Goal: Task Accomplishment & Management: Use online tool/utility

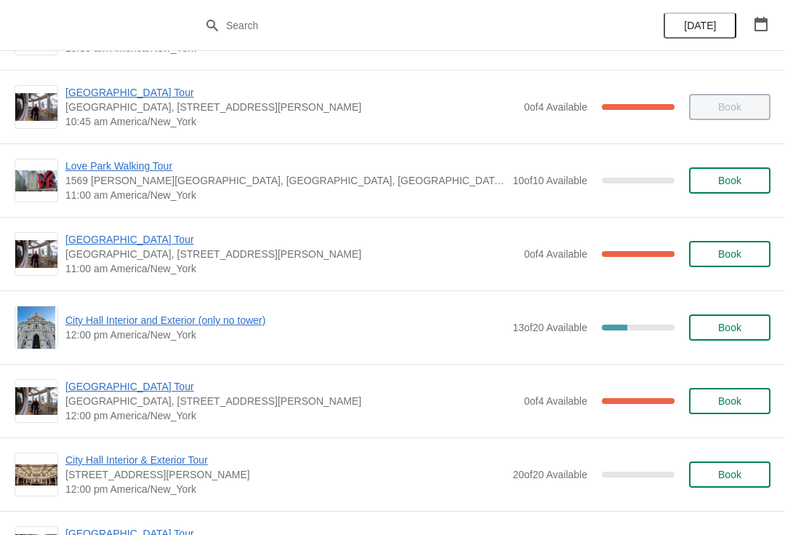
scroll to position [433, 0]
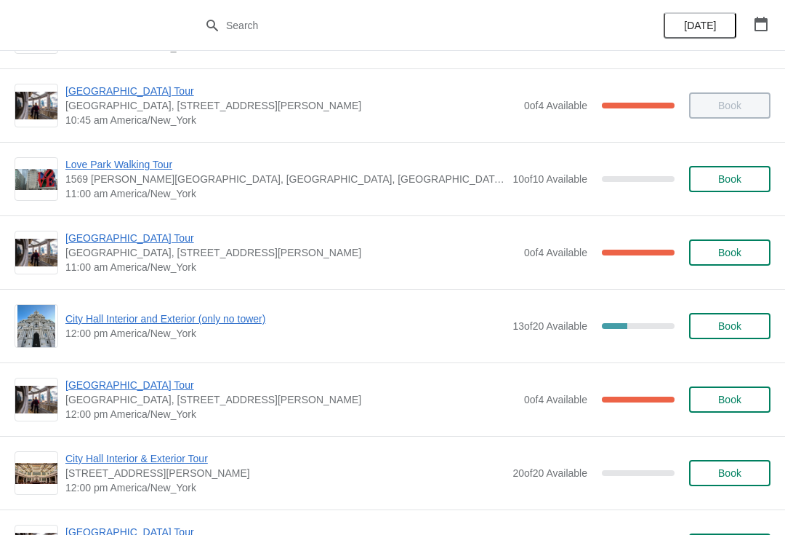
click at [40, 252] on img at bounding box center [36, 253] width 42 height 28
click at [135, 239] on span "[GEOGRAPHIC_DATA] Tour" at bounding box center [291, 238] width 452 height 15
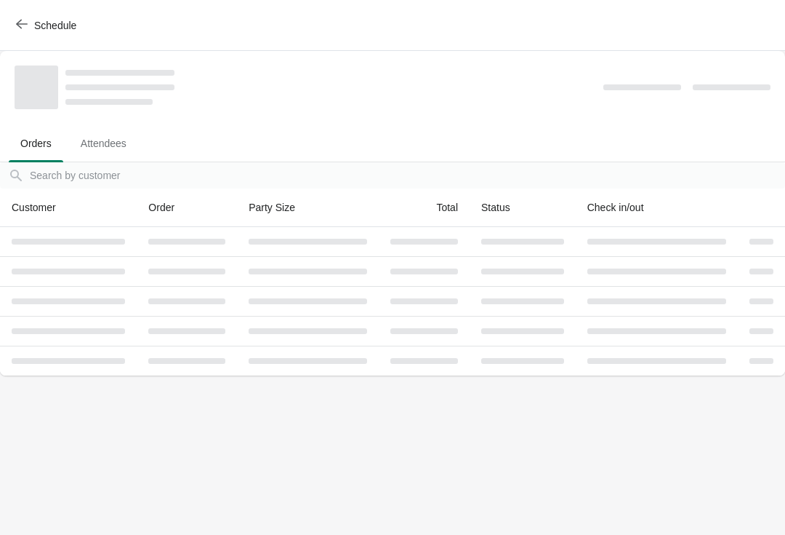
scroll to position [0, 0]
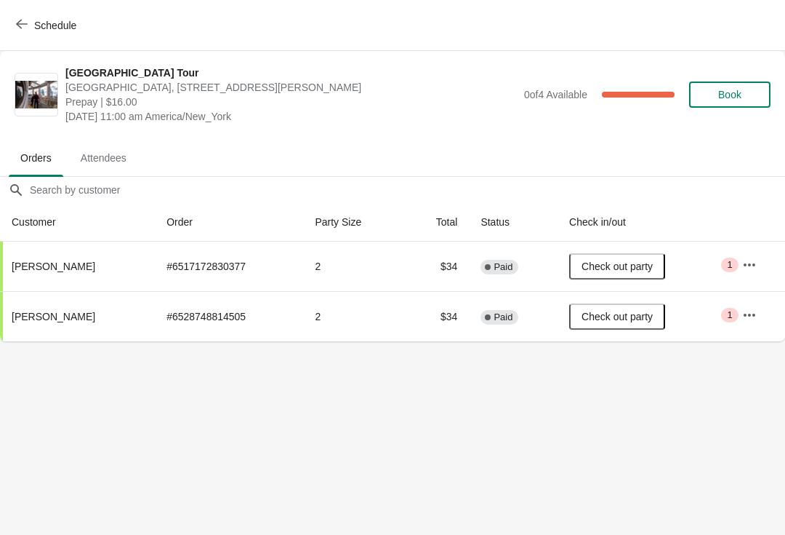
click at [25, 7] on div "Schedule" at bounding box center [392, 25] width 785 height 51
click at [28, 25] on span "Schedule" at bounding box center [47, 25] width 57 height 14
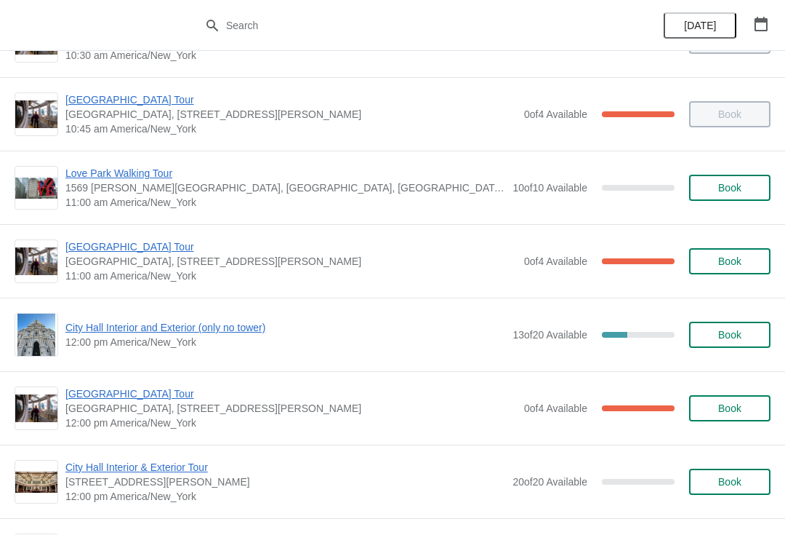
scroll to position [423, 0]
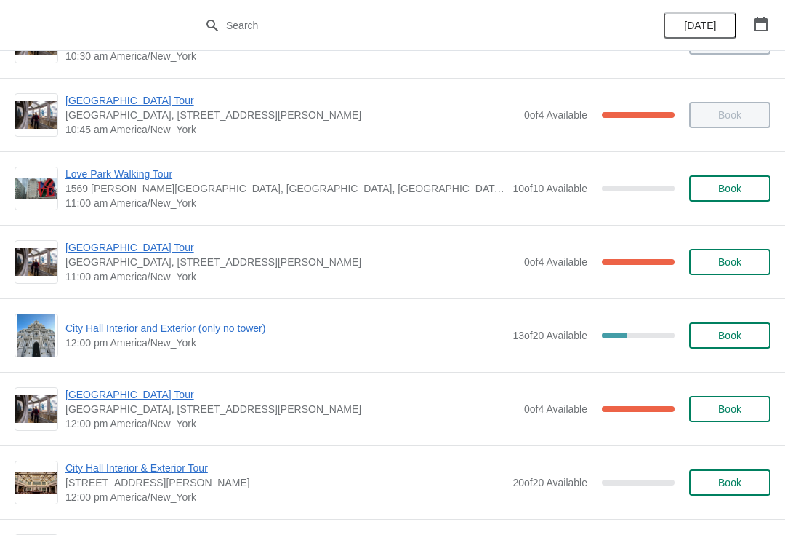
click at [120, 229] on div "City Hall Tower Tour City Hall Visitor Center, 1400 John F Kennedy Boulevard Su…" at bounding box center [392, 261] width 785 height 73
click at [133, 247] on span "[GEOGRAPHIC_DATA] Tour" at bounding box center [291, 247] width 452 height 15
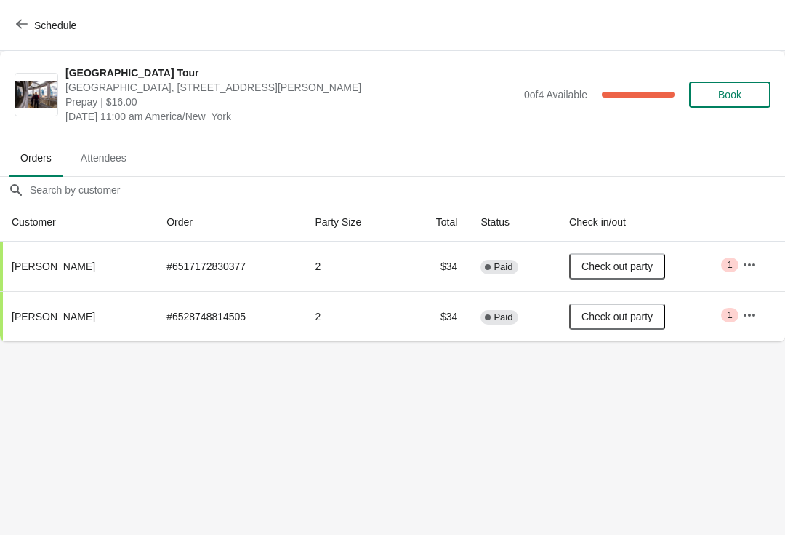
scroll to position [0, 0]
click at [30, 25] on span "Schedule" at bounding box center [47, 25] width 57 height 14
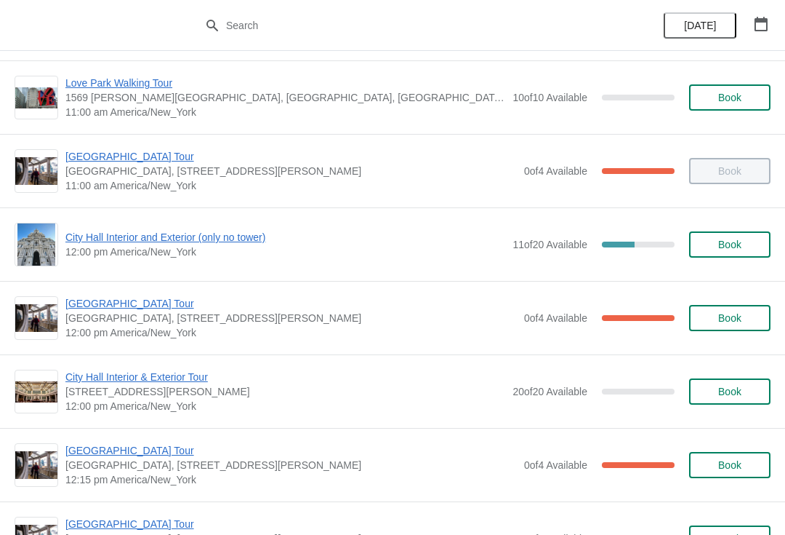
scroll to position [522, 0]
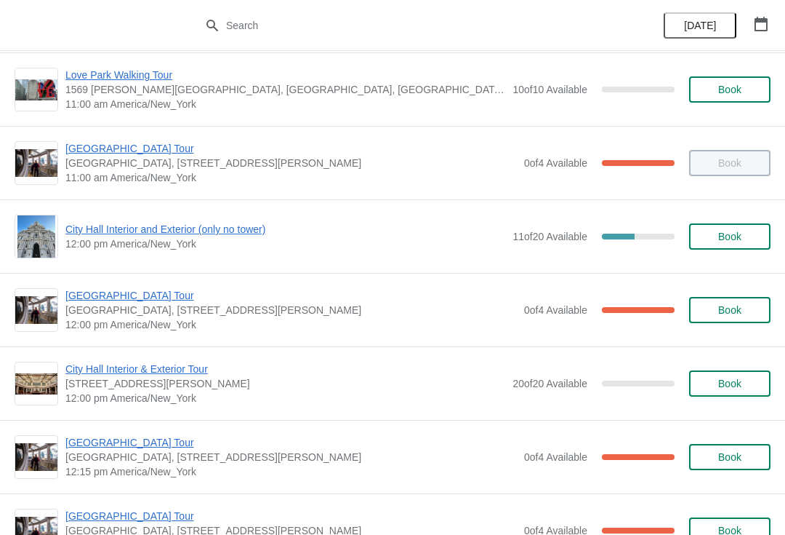
click at [225, 229] on span "City Hall Interior and Exterior (only no tower)" at bounding box center [285, 229] width 440 height 15
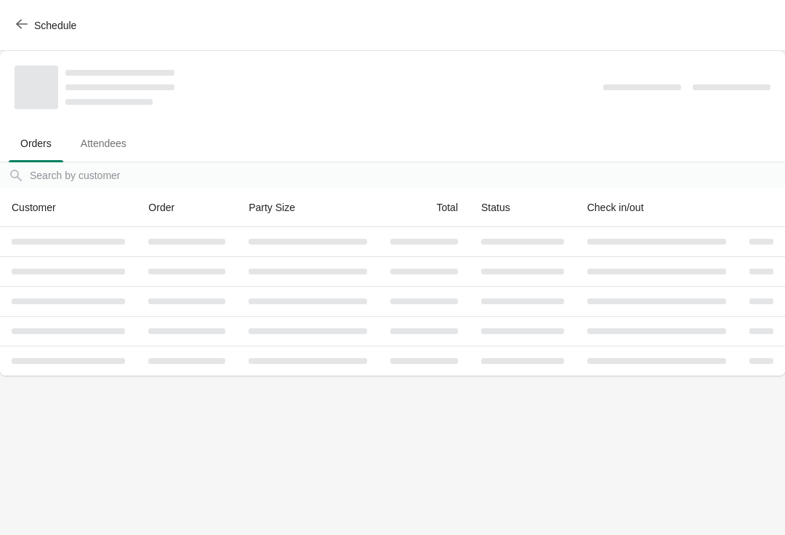
scroll to position [0, 0]
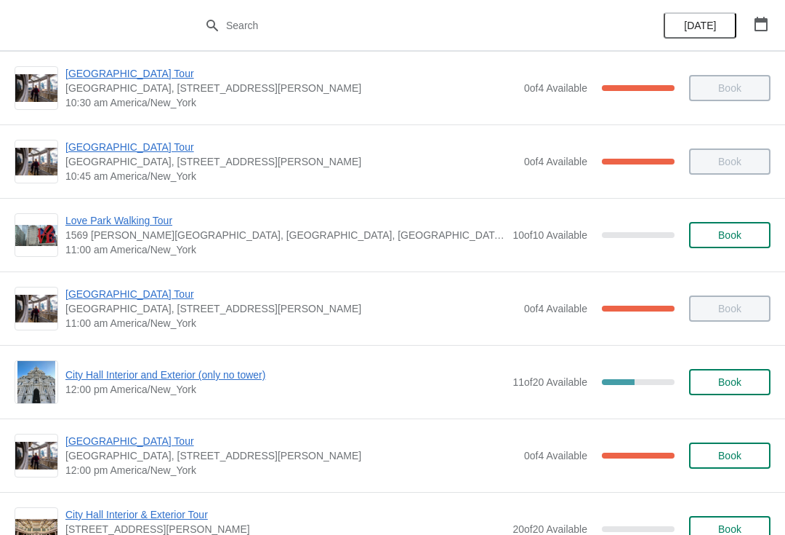
scroll to position [409, 0]
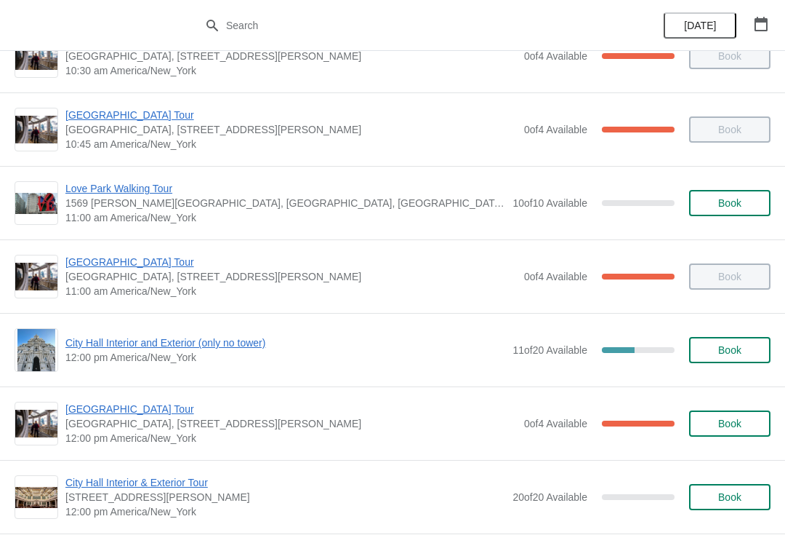
click at [263, 349] on span "City Hall Interior and Exterior (only no tower)" at bounding box center [285, 342] width 440 height 15
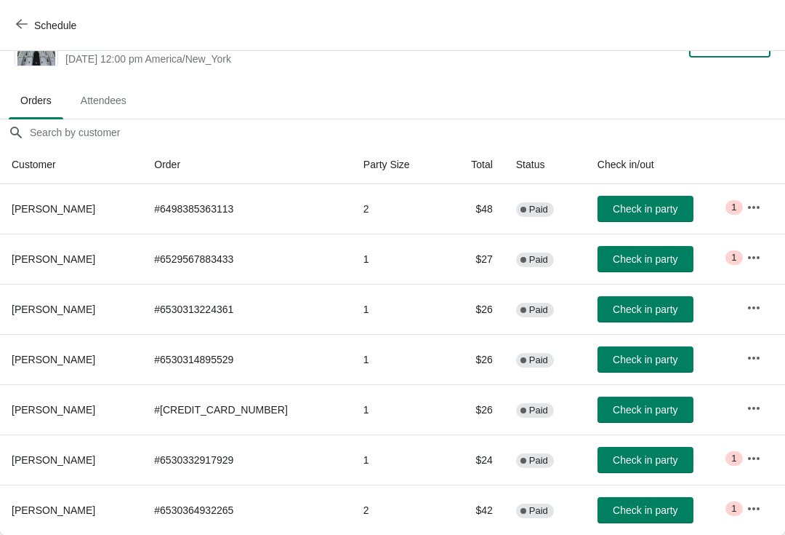
scroll to position [43, 0]
click at [615, 362] on span "Check in party" at bounding box center [645, 359] width 65 height 12
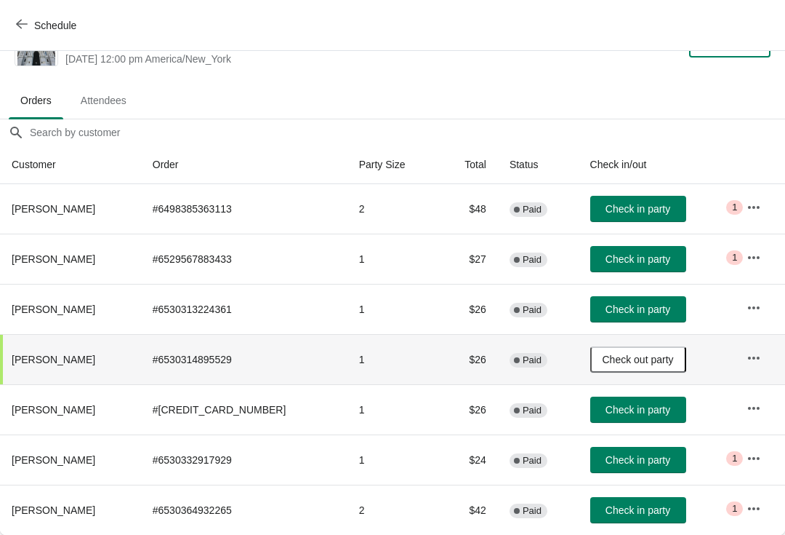
click at [638, 304] on span "Check in party" at bounding box center [638, 309] width 65 height 12
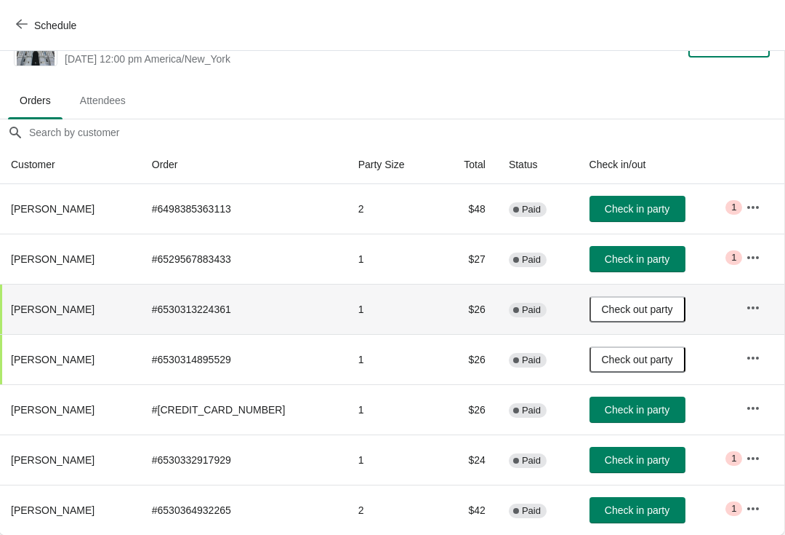
scroll to position [43, 1]
click at [617, 507] on span "Check in party" at bounding box center [637, 510] width 65 height 12
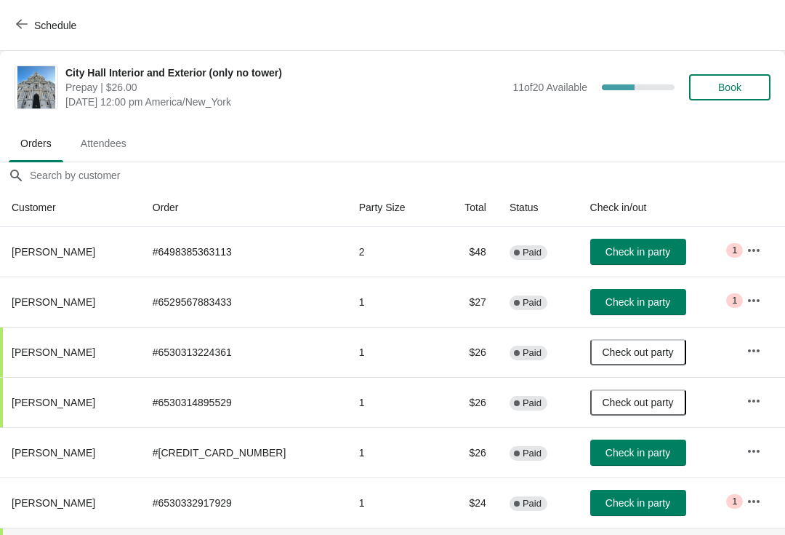
scroll to position [0, 0]
click at [20, 26] on icon "button" at bounding box center [22, 24] width 12 height 9
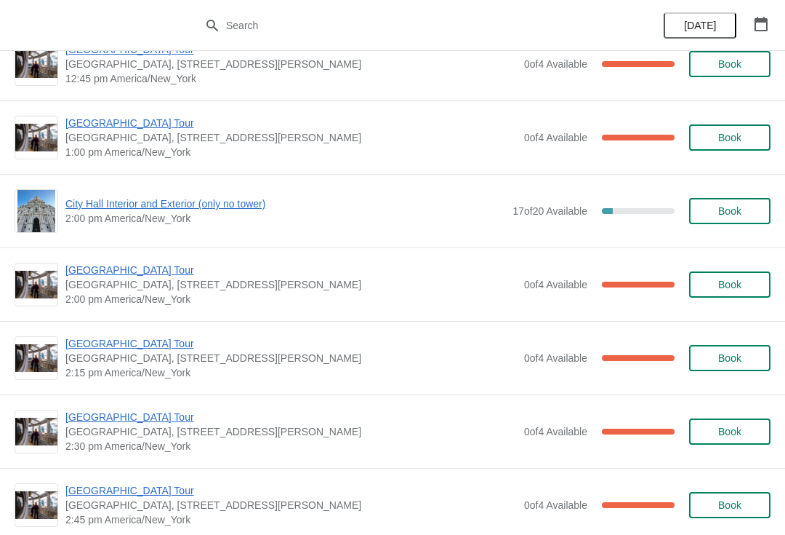
scroll to position [1054, 0]
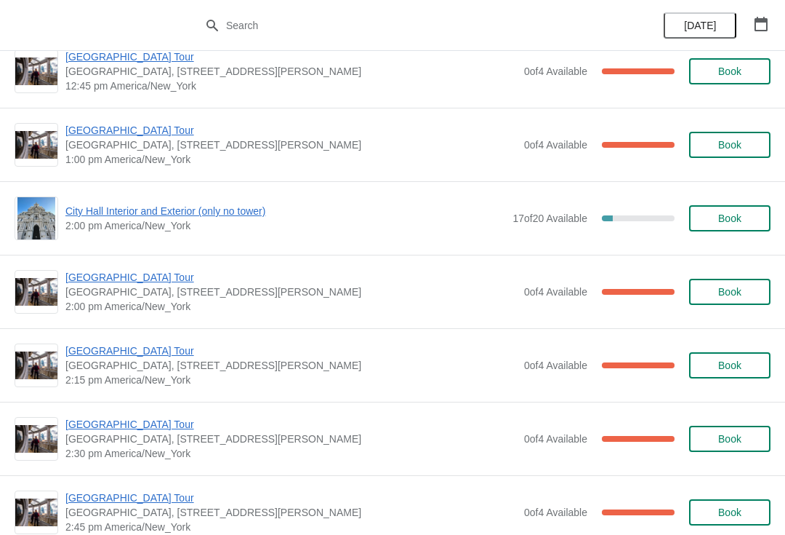
click at [109, 208] on span "City Hall Interior and Exterior (only no tower)" at bounding box center [285, 211] width 440 height 15
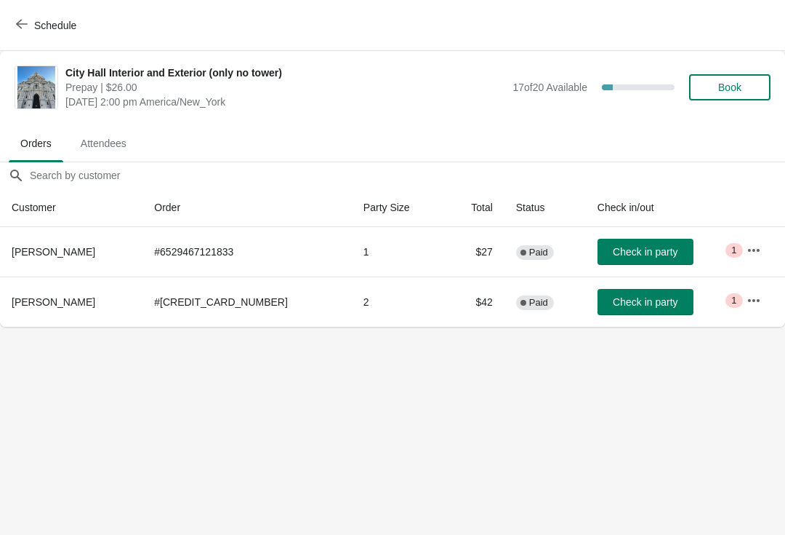
click at [0, 25] on div "Schedule" at bounding box center [392, 25] width 785 height 51
click at [26, 25] on icon "button" at bounding box center [22, 24] width 12 height 12
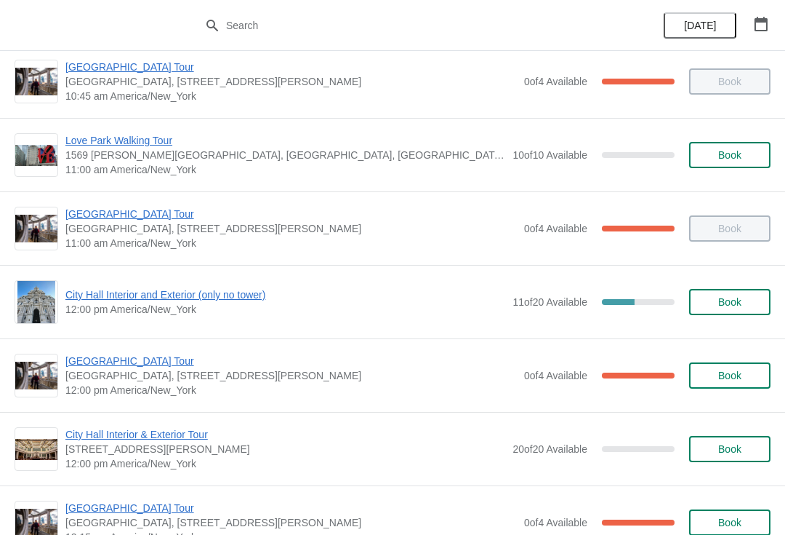
scroll to position [482, 0]
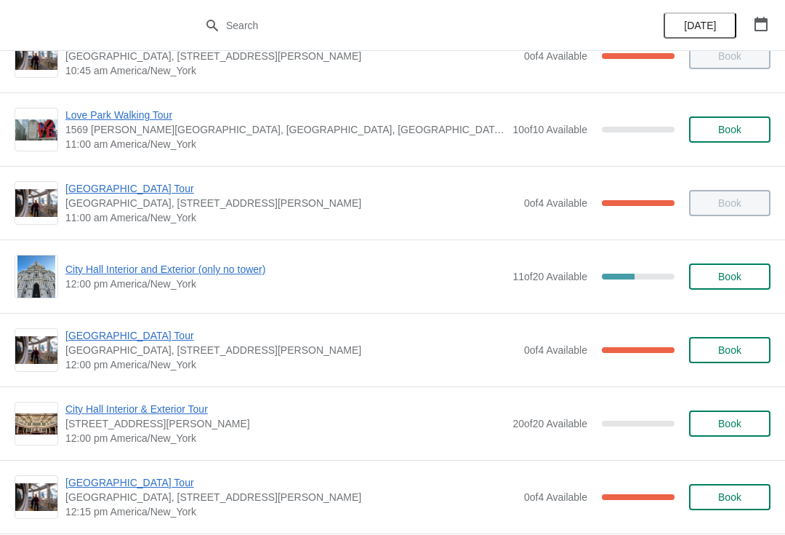
click at [105, 272] on span "City Hall Interior and Exterior (only no tower)" at bounding box center [285, 269] width 440 height 15
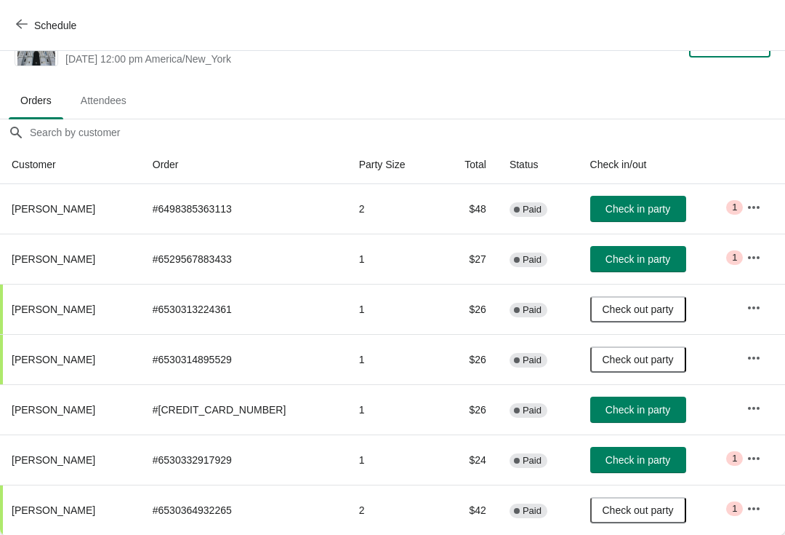
scroll to position [0, 0]
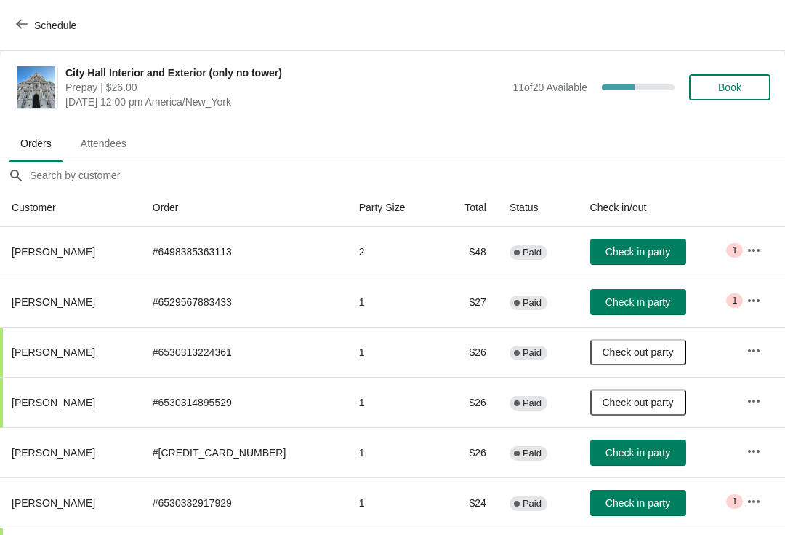
click at [641, 248] on span "Check in party" at bounding box center [638, 252] width 65 height 12
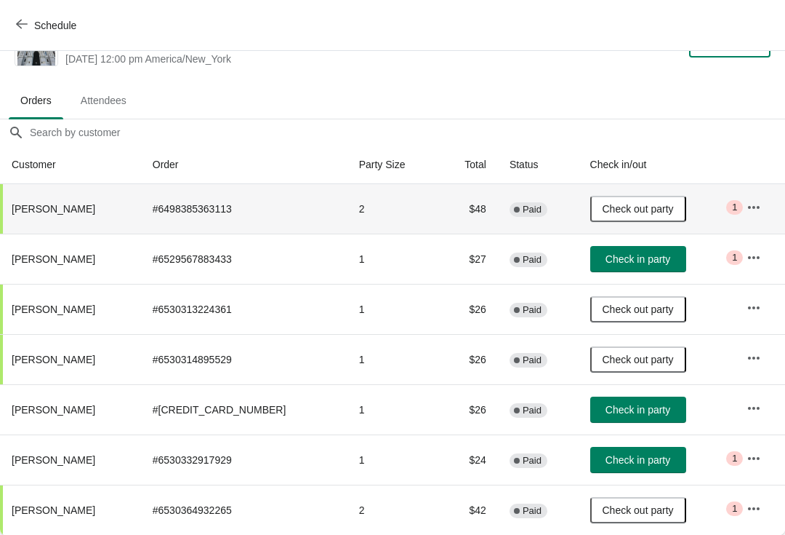
scroll to position [43, 0]
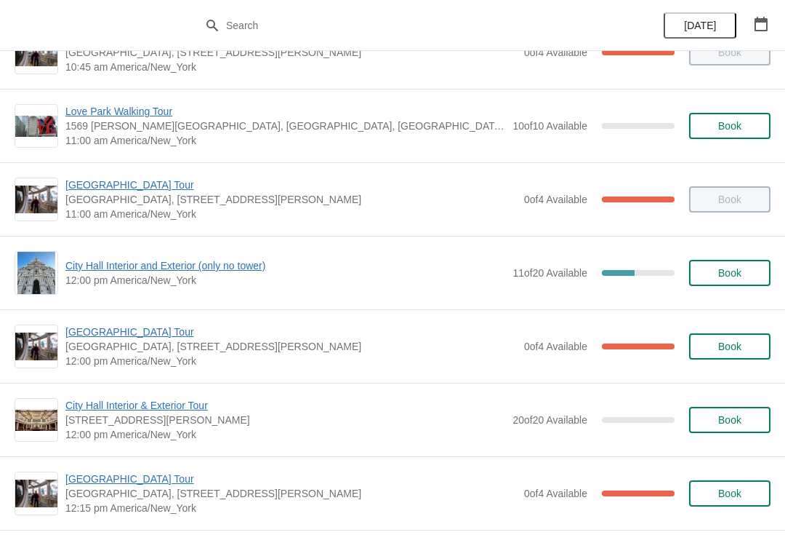
scroll to position [503, 0]
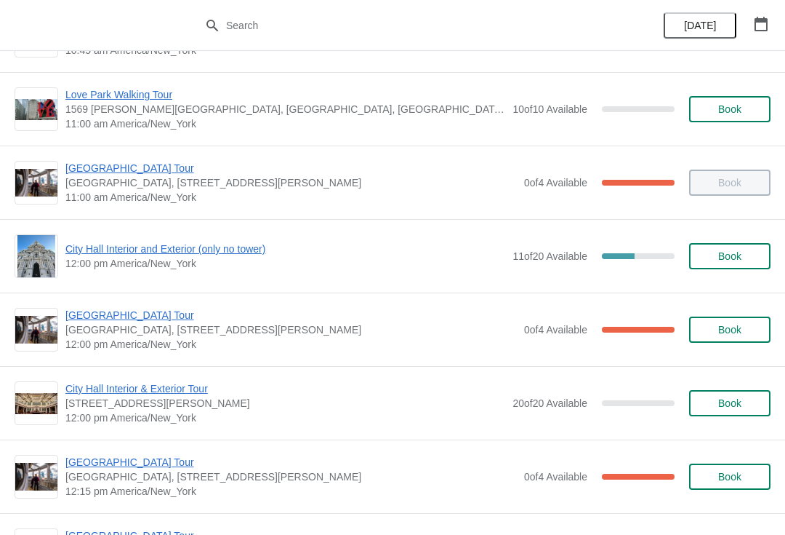
click at [251, 244] on span "City Hall Interior and Exterior (only no tower)" at bounding box center [285, 248] width 440 height 15
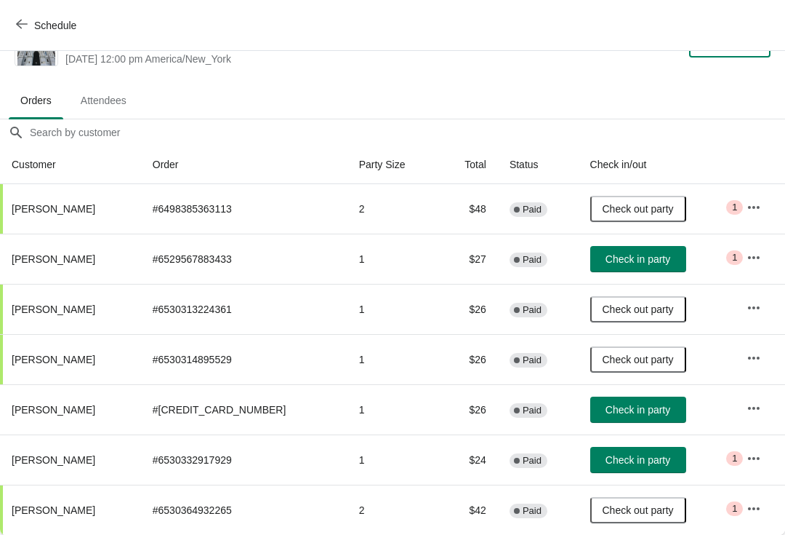
scroll to position [43, 0]
click at [636, 460] on span "Check in party" at bounding box center [638, 460] width 65 height 12
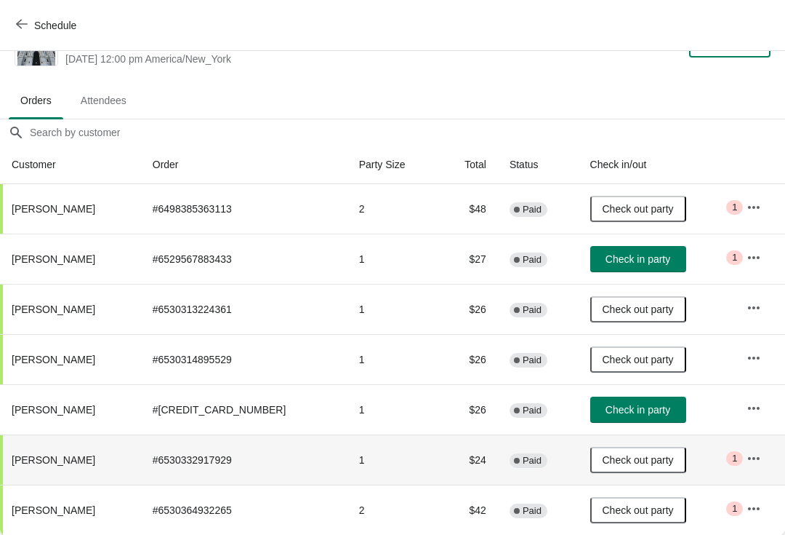
click at [25, 20] on icon "button" at bounding box center [22, 24] width 12 height 12
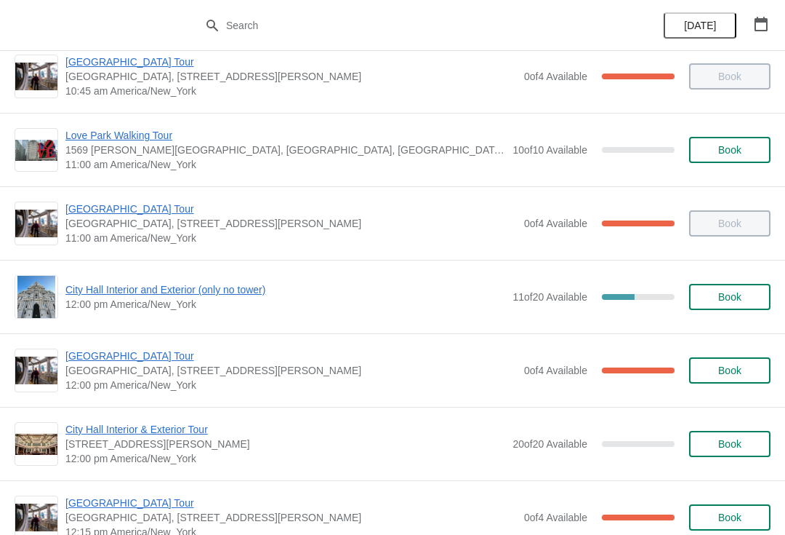
scroll to position [465, 0]
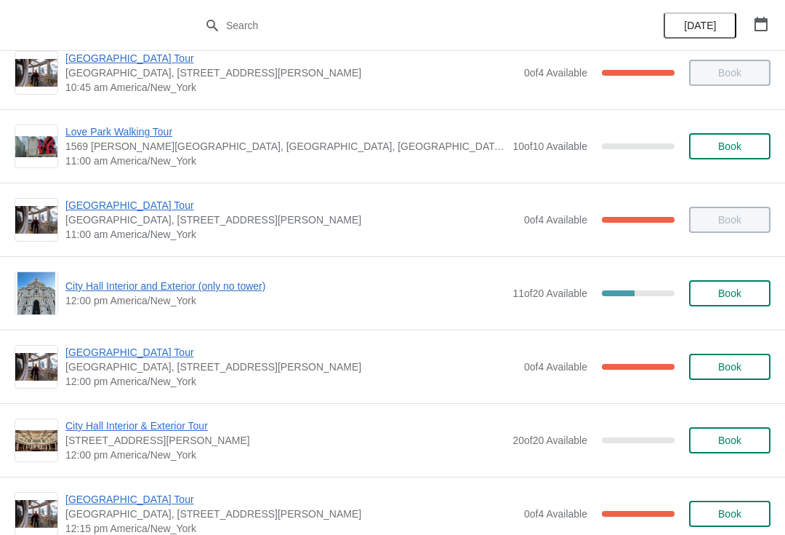
click at [143, 348] on span "[GEOGRAPHIC_DATA] Tour" at bounding box center [291, 352] width 452 height 15
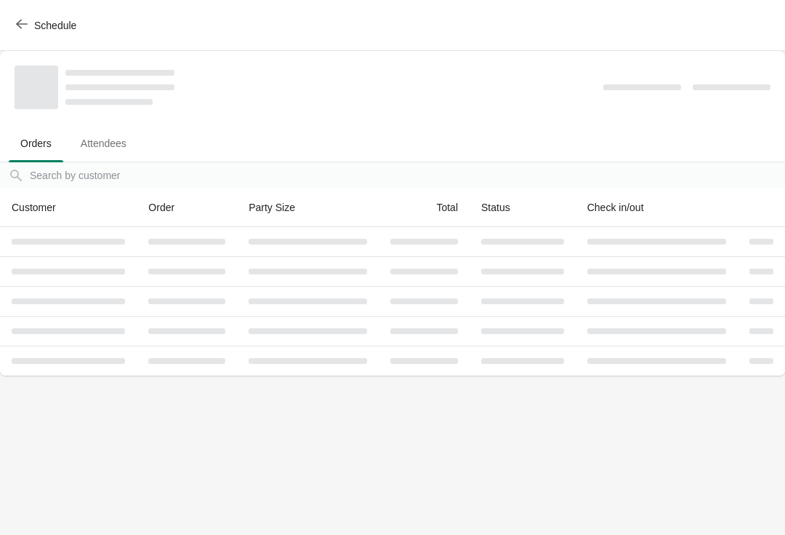
scroll to position [0, 0]
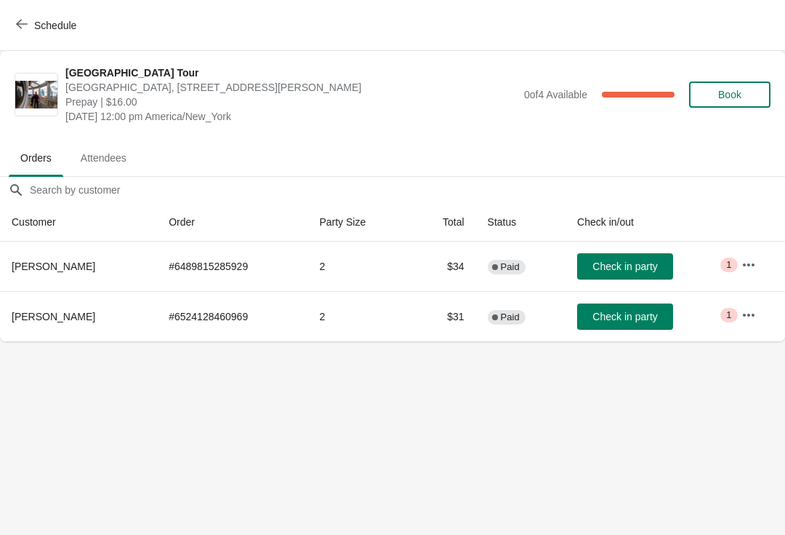
click at [633, 268] on span "Check in party" at bounding box center [625, 266] width 65 height 12
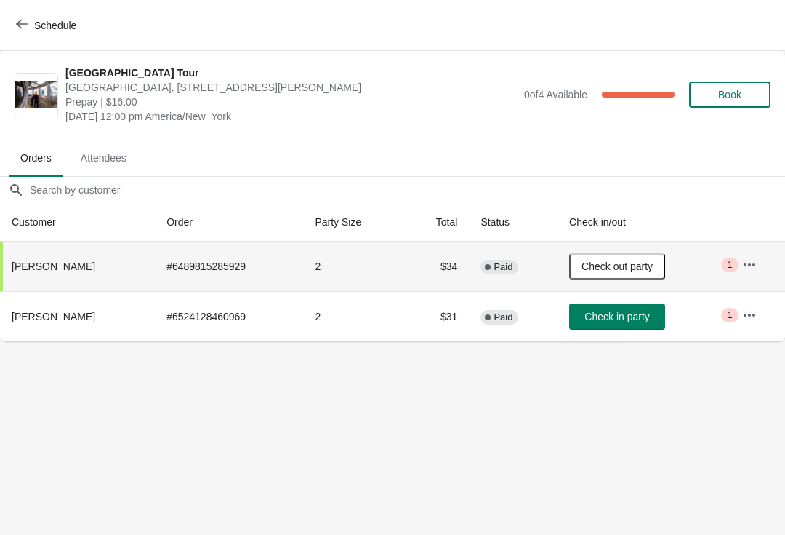
click at [25, 38] on button "Schedule" at bounding box center [47, 25] width 81 height 26
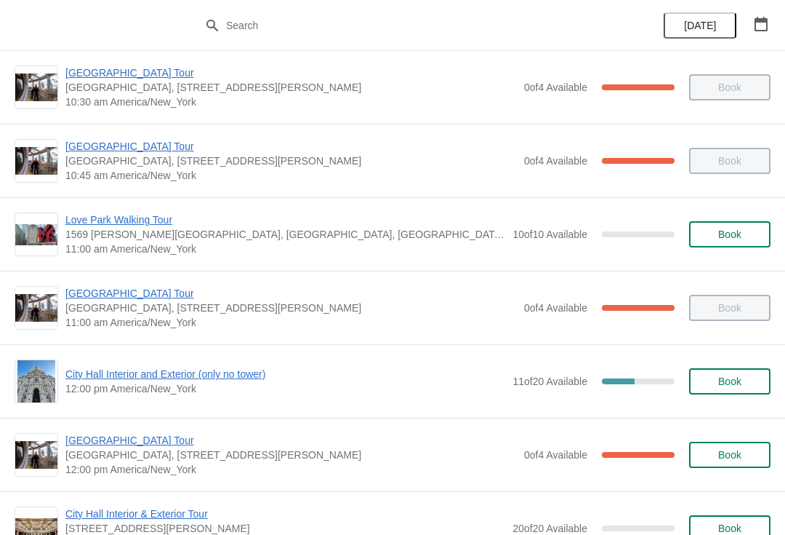
scroll to position [378, 0]
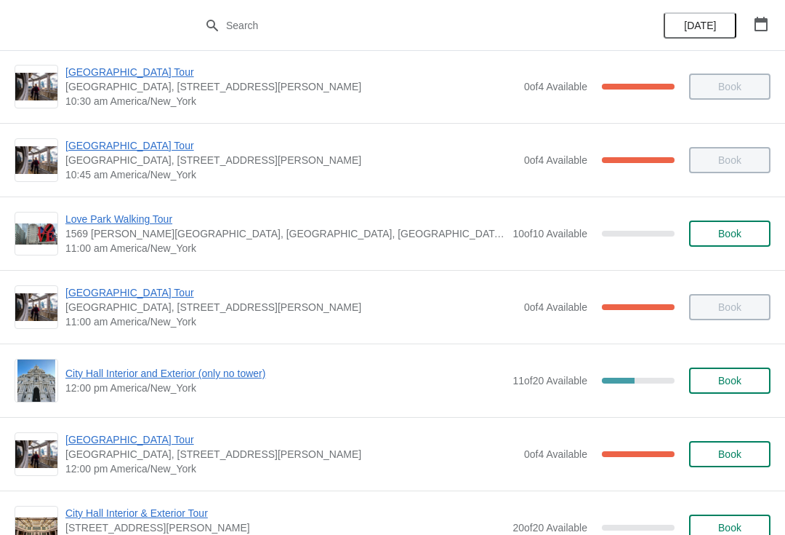
click at [267, 367] on span "City Hall Interior and Exterior (only no tower)" at bounding box center [285, 373] width 440 height 15
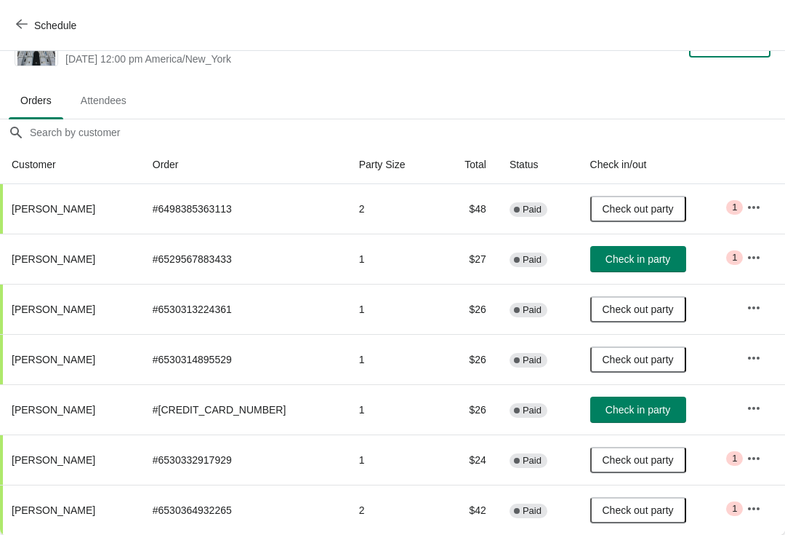
scroll to position [0, 0]
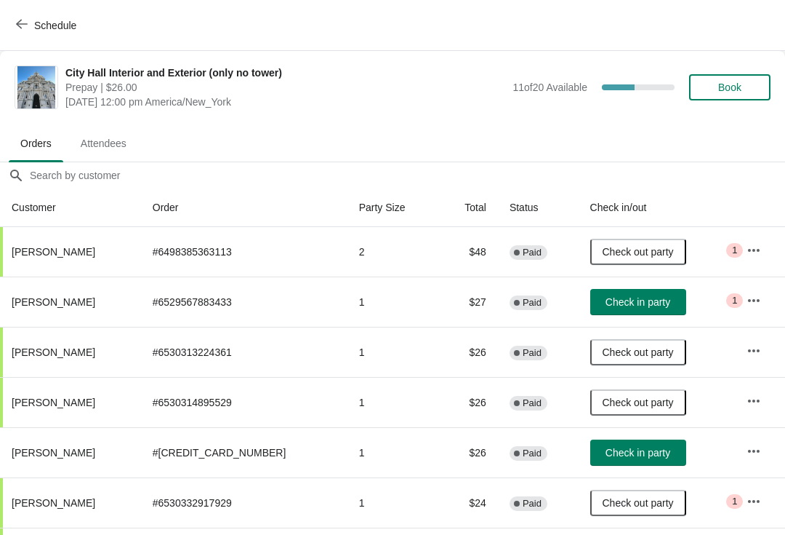
click at [629, 451] on span "Check in party" at bounding box center [638, 453] width 65 height 12
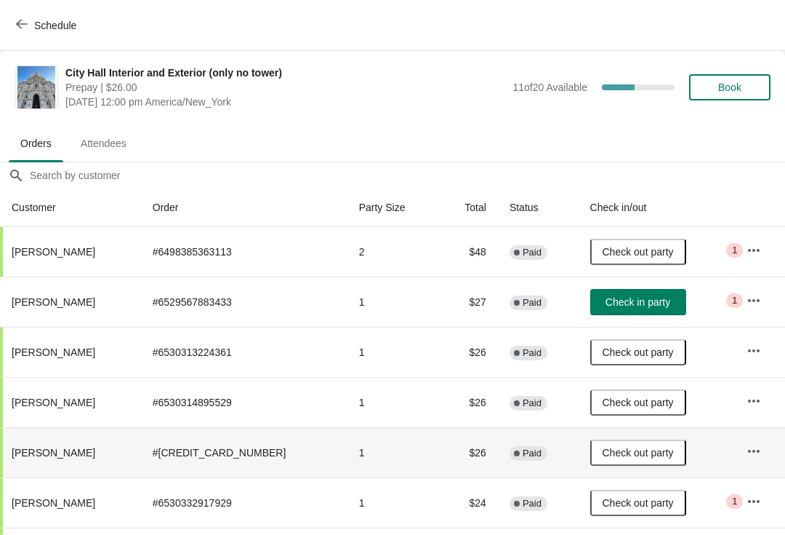
click at [35, 23] on span "Schedule" at bounding box center [55, 26] width 42 height 12
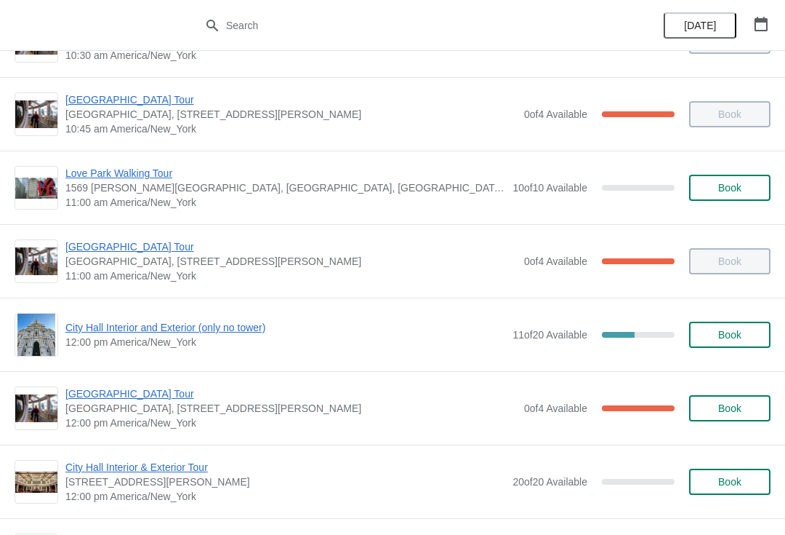
scroll to position [429, 0]
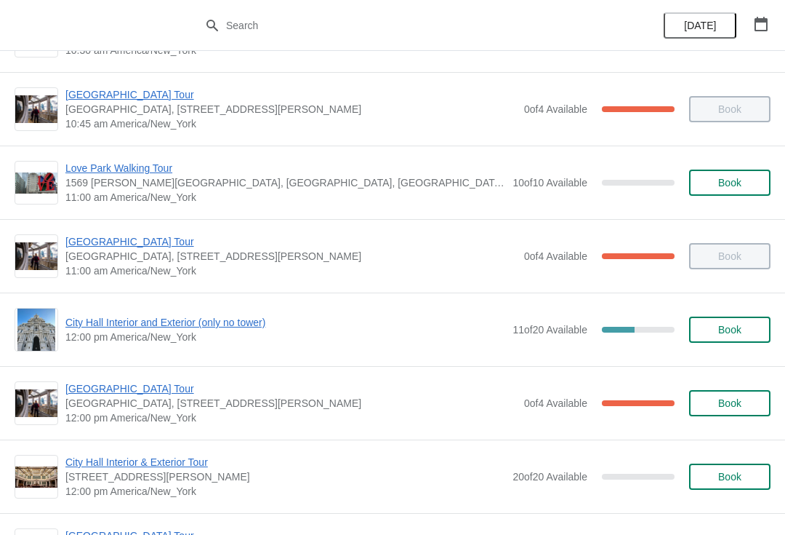
click at [255, 327] on span "City Hall Interior and Exterior (only no tower)" at bounding box center [285, 322] width 440 height 15
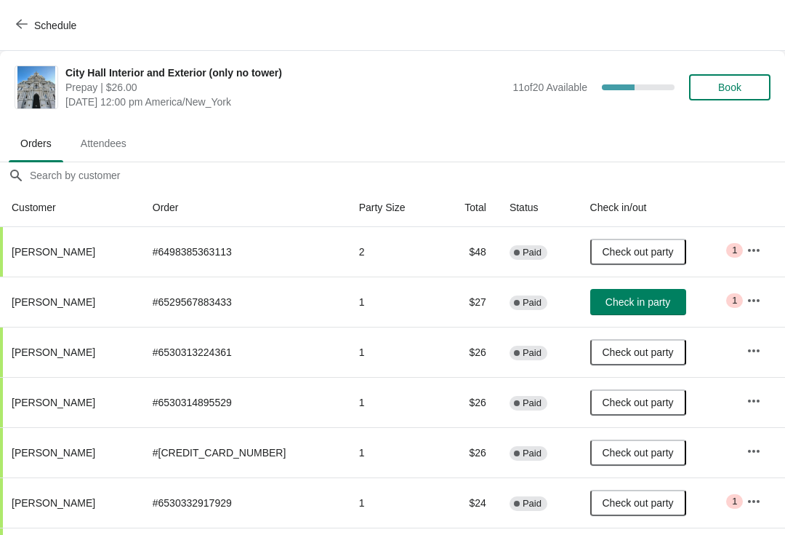
click at [23, 18] on icon "button" at bounding box center [22, 24] width 12 height 12
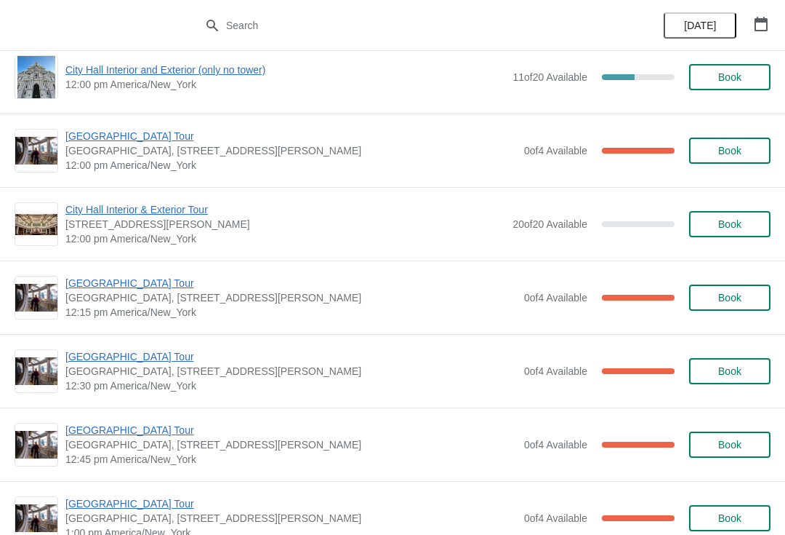
scroll to position [683, 0]
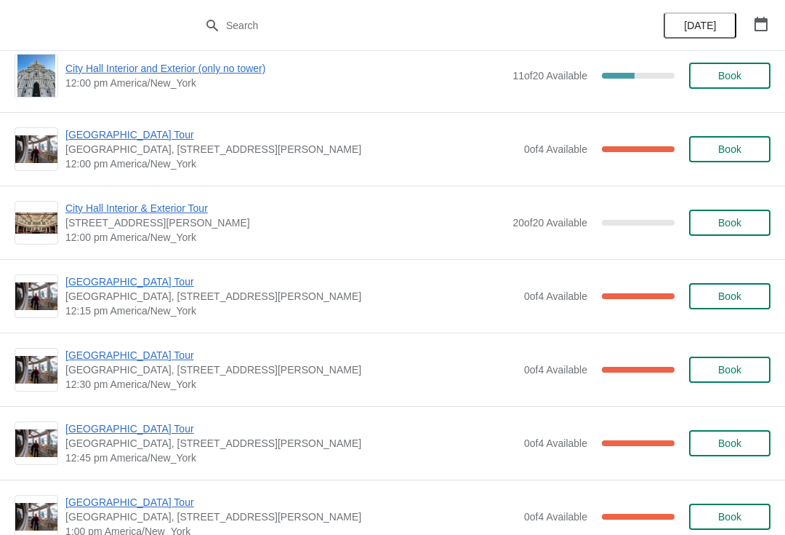
click at [152, 280] on span "[GEOGRAPHIC_DATA] Tour" at bounding box center [291, 281] width 452 height 15
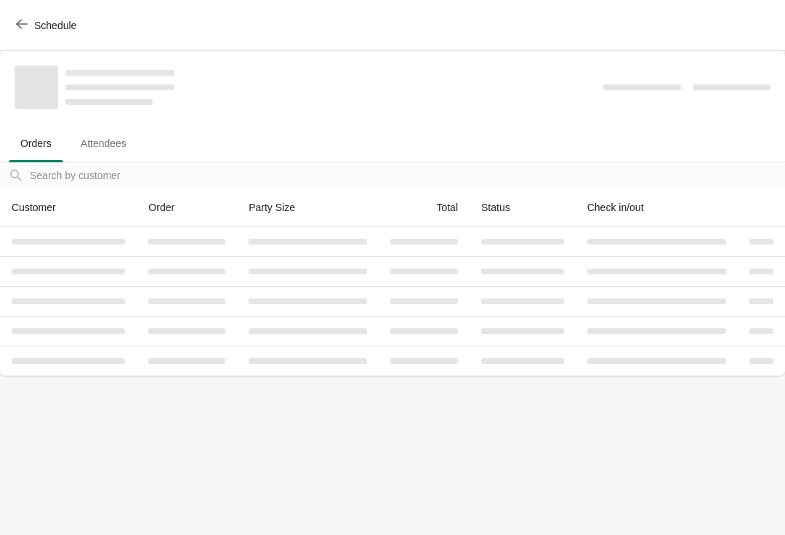
scroll to position [0, 0]
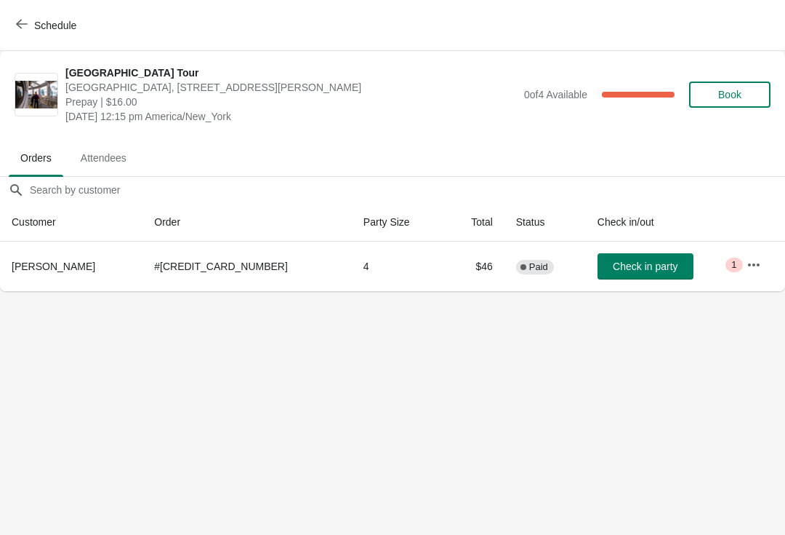
click at [624, 267] on span "Check in party" at bounding box center [645, 266] width 65 height 12
